Goal: Transaction & Acquisition: Download file/media

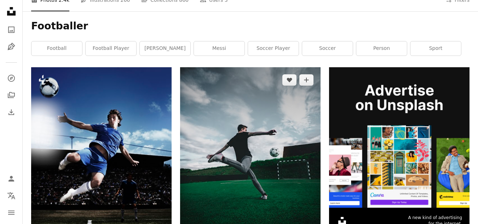
scroll to position [177, 0]
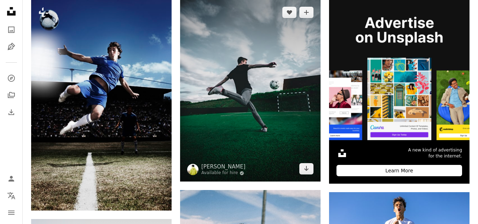
click at [260, 128] on img at bounding box center [250, 91] width 140 height 182
click at [307, 171] on icon "Arrow pointing down" at bounding box center [307, 168] width 6 height 8
